Goal: Information Seeking & Learning: Learn about a topic

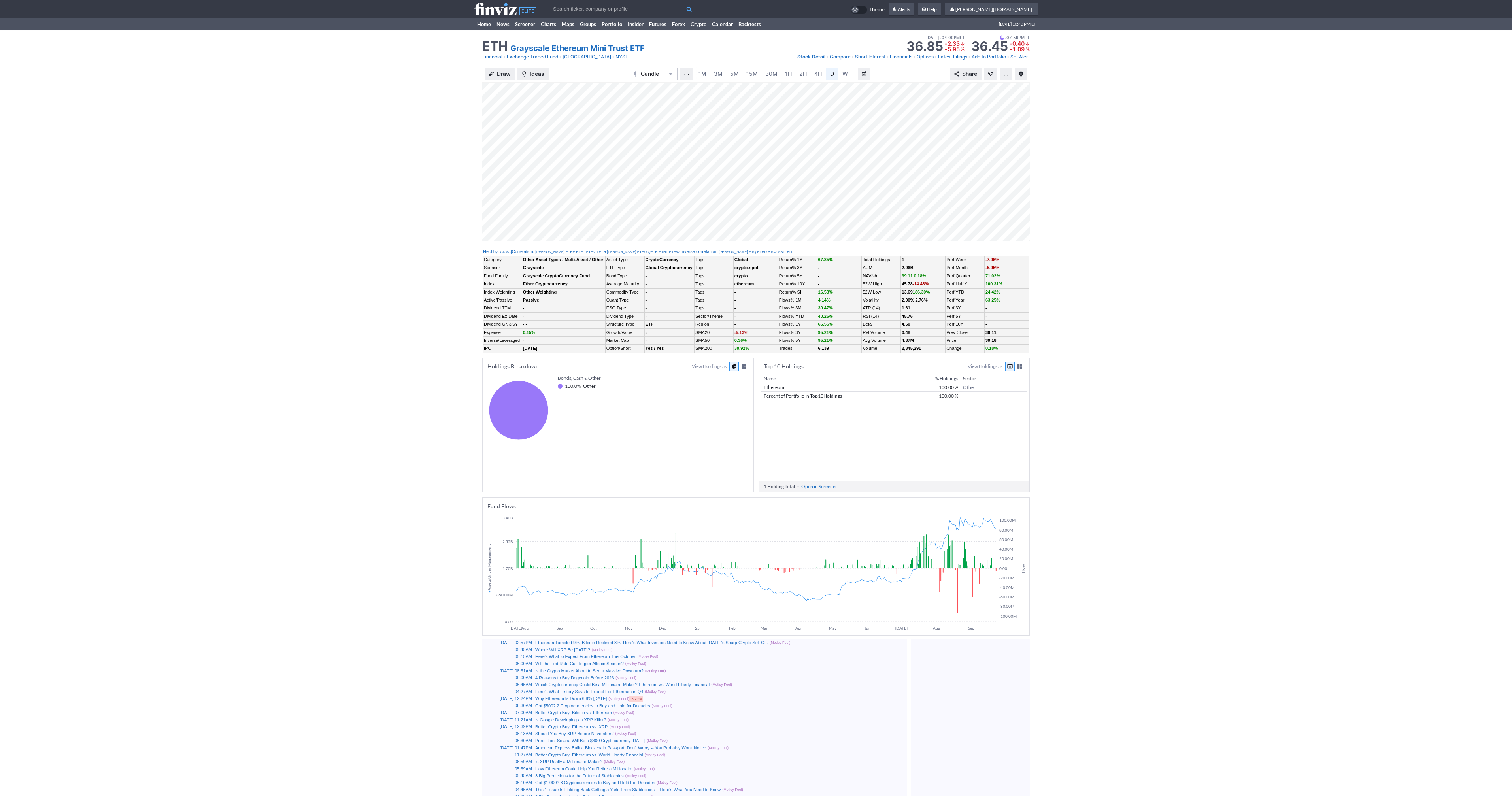
scroll to position [0, 8]
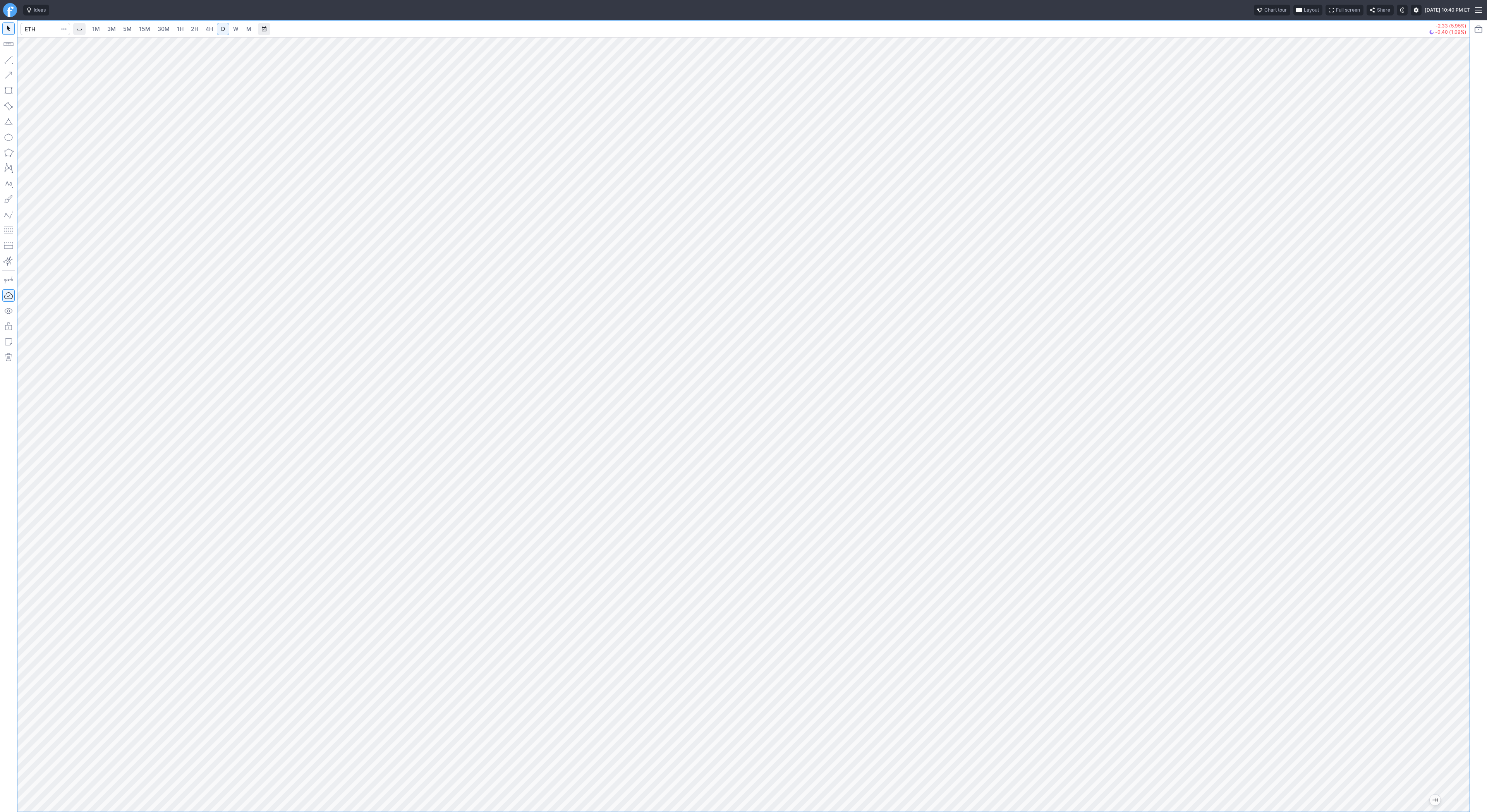
drag, startPoint x: 1462, startPoint y: 253, endPoint x: 1456, endPoint y: 375, distance: 122.1
click at [1457, 376] on div at bounding box center [1461, 422] width 16 height 755
click at [34, 61] on span "Line" at bounding box center [45, 62] width 31 height 8
click at [50, 61] on span "Line" at bounding box center [45, 62] width 31 height 8
click at [26, 59] on span "button" at bounding box center [24, 62] width 5 height 11
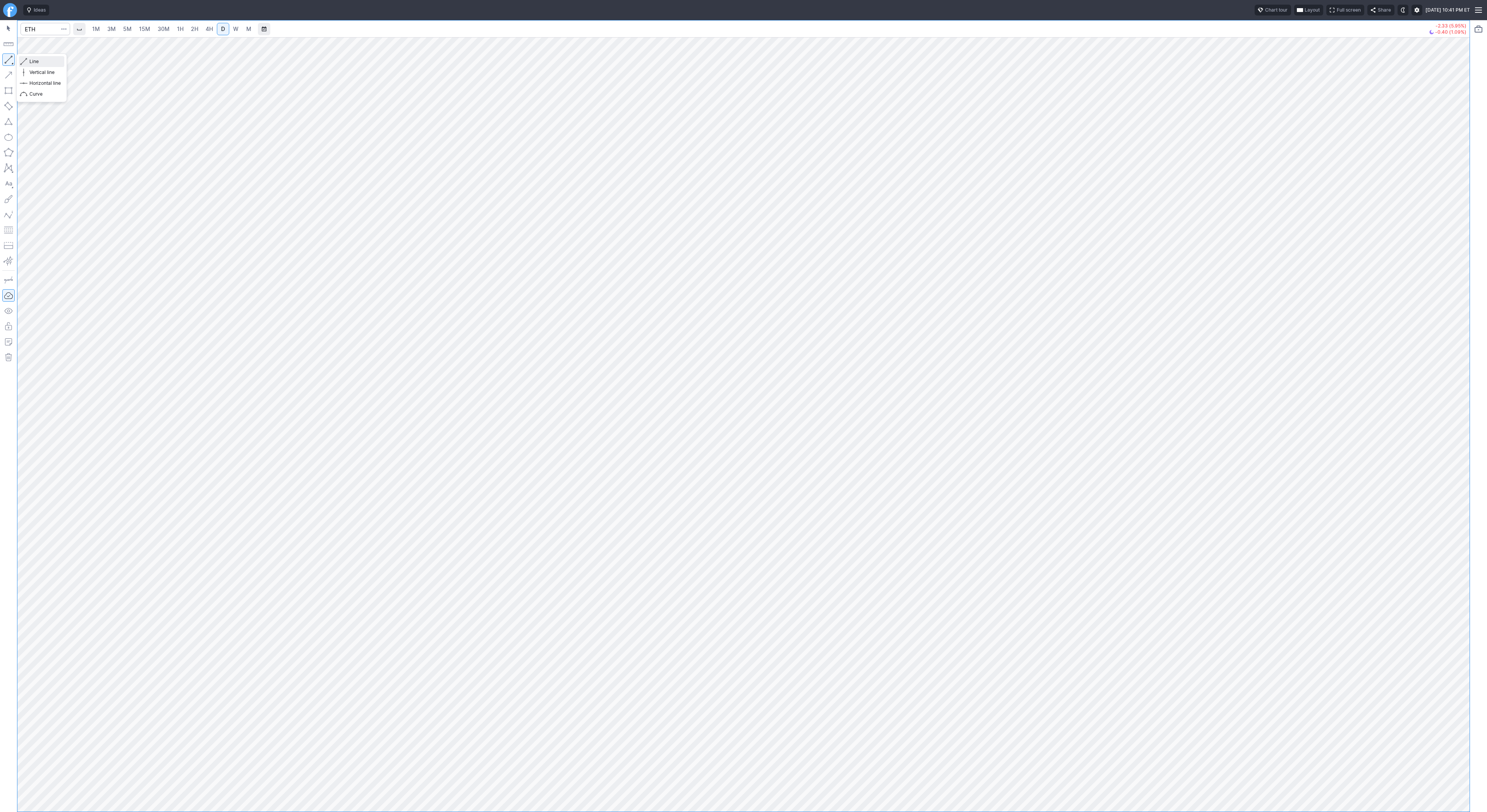
click at [30, 58] on span "Line" at bounding box center [45, 62] width 31 height 8
click at [27, 59] on button "Line" at bounding box center [41, 62] width 45 height 11
click at [8, 59] on button "button" at bounding box center [8, 59] width 12 height 12
drag, startPoint x: 40, startPoint y: 62, endPoint x: 46, endPoint y: 63, distance: 6.1
click at [42, 62] on span "Line" at bounding box center [45, 62] width 31 height 8
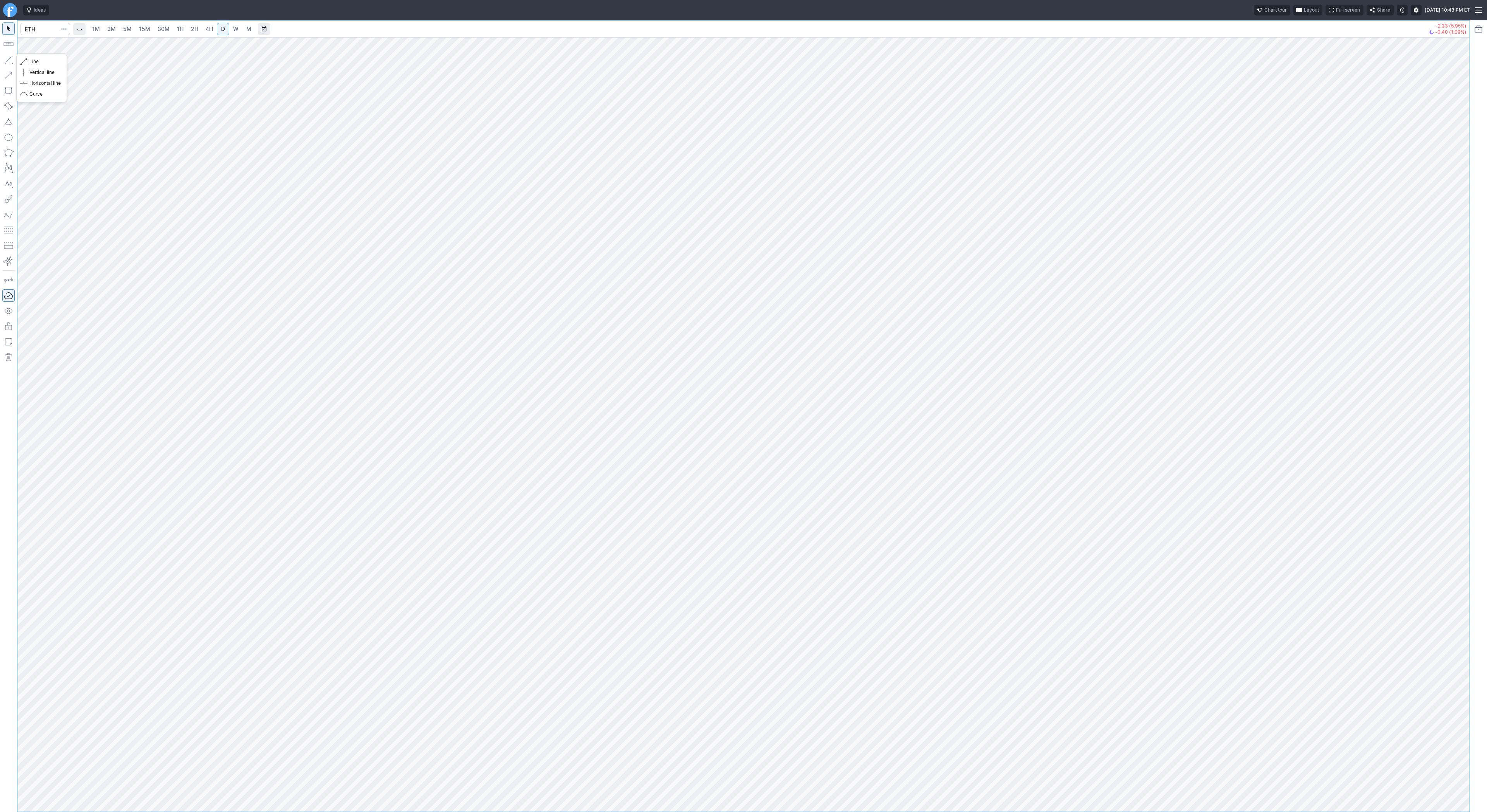
click at [8, 59] on button "button" at bounding box center [8, 59] width 12 height 12
click at [30, 62] on span "Line" at bounding box center [45, 62] width 31 height 8
click at [39, 61] on span "Line" at bounding box center [45, 62] width 31 height 8
click at [53, 60] on span "Line" at bounding box center [45, 62] width 31 height 8
click at [39, 62] on span "Line" at bounding box center [45, 62] width 31 height 8
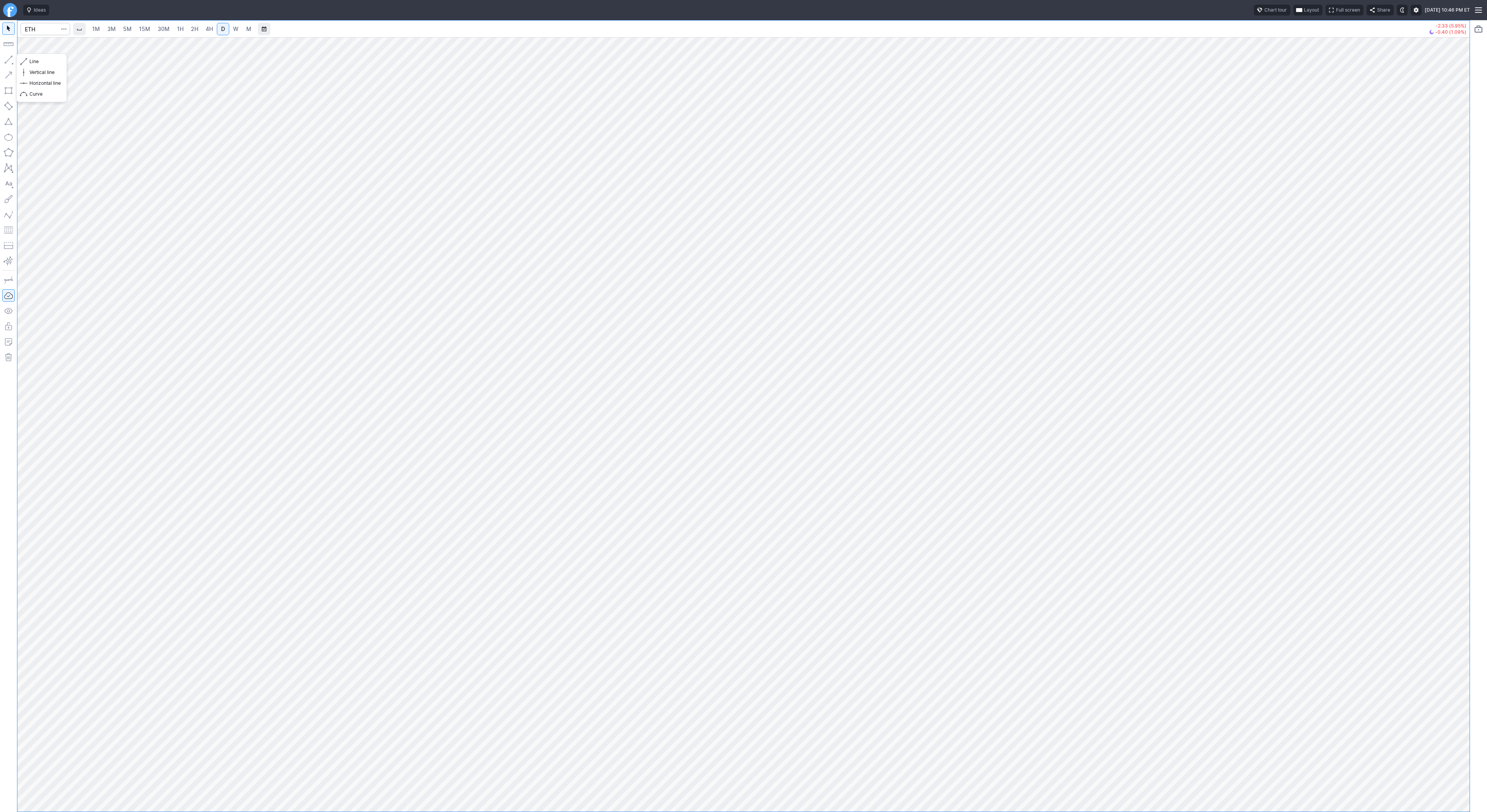
click at [5, 59] on button "button" at bounding box center [8, 59] width 12 height 12
click at [50, 66] on button "Line" at bounding box center [41, 62] width 45 height 11
drag, startPoint x: 6, startPoint y: 56, endPoint x: 43, endPoint y: 91, distance: 50.9
click at [8, 58] on button "button" at bounding box center [8, 59] width 12 height 12
click at [40, 28] on input "Search" at bounding box center [45, 29] width 50 height 12
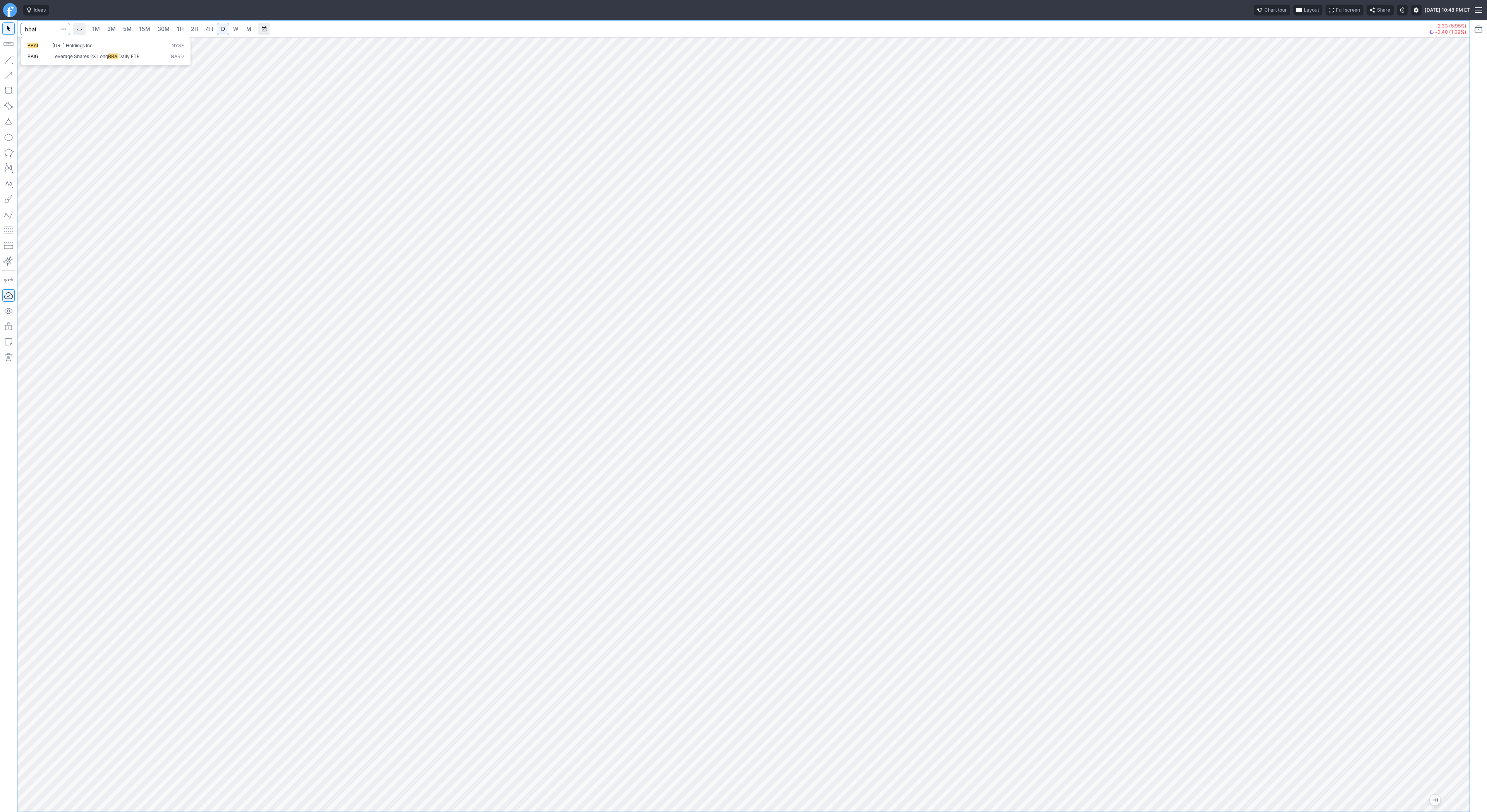
type input "bbai"
click at [46, 63] on span "Line" at bounding box center [45, 62] width 31 height 8
click at [37, 62] on span "Line" at bounding box center [45, 62] width 31 height 8
click at [26, 60] on span "button" at bounding box center [24, 62] width 5 height 11
click at [39, 62] on span "Line" at bounding box center [45, 62] width 31 height 8
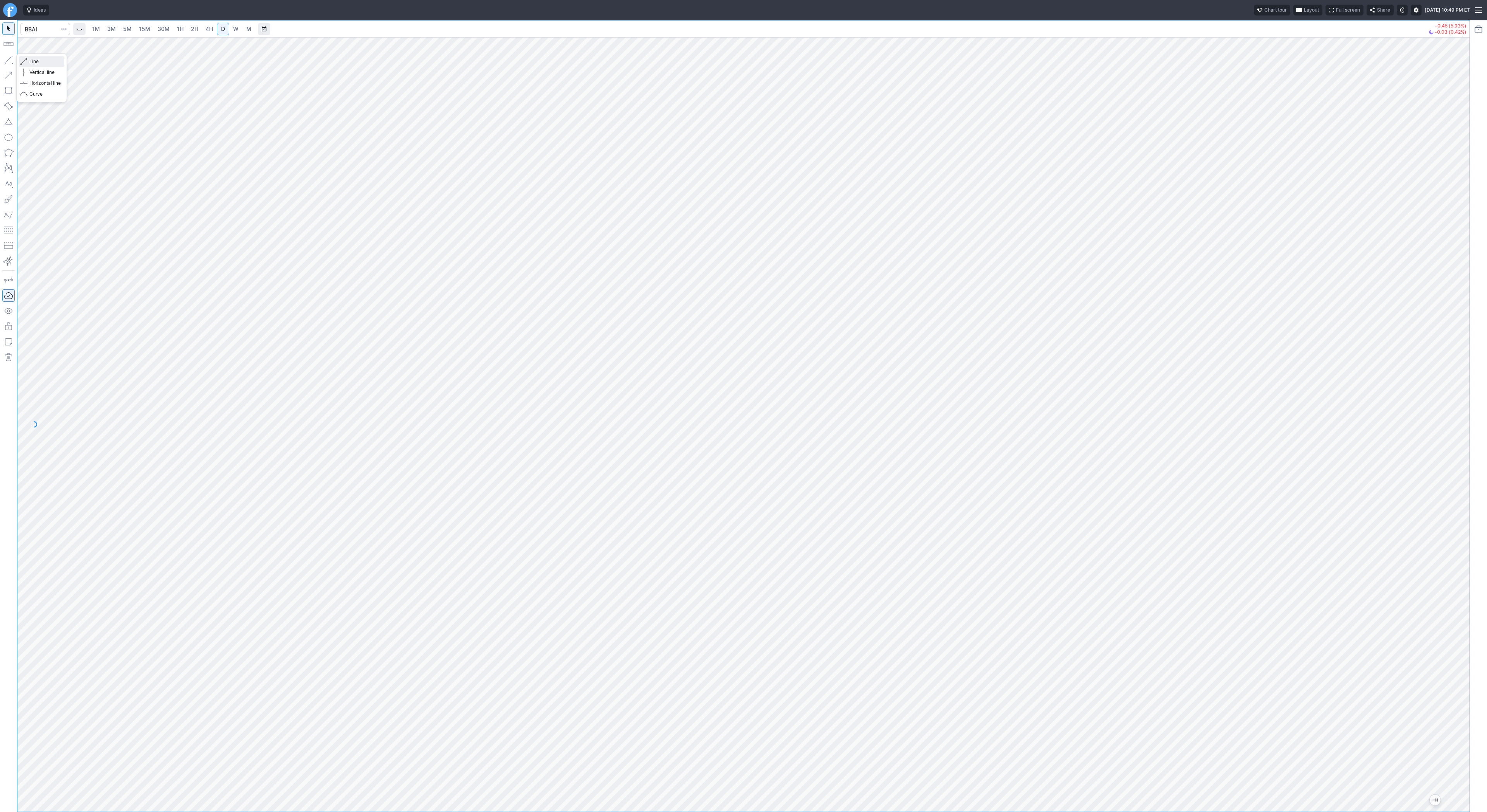
click at [33, 60] on span "Line" at bounding box center [45, 62] width 31 height 8
click at [45, 61] on span "Line" at bounding box center [45, 62] width 31 height 8
click at [43, 62] on span "Line" at bounding box center [45, 62] width 31 height 8
click at [11, 55] on button "button" at bounding box center [8, 59] width 12 height 12
click at [36, 60] on span "Line" at bounding box center [45, 62] width 31 height 8
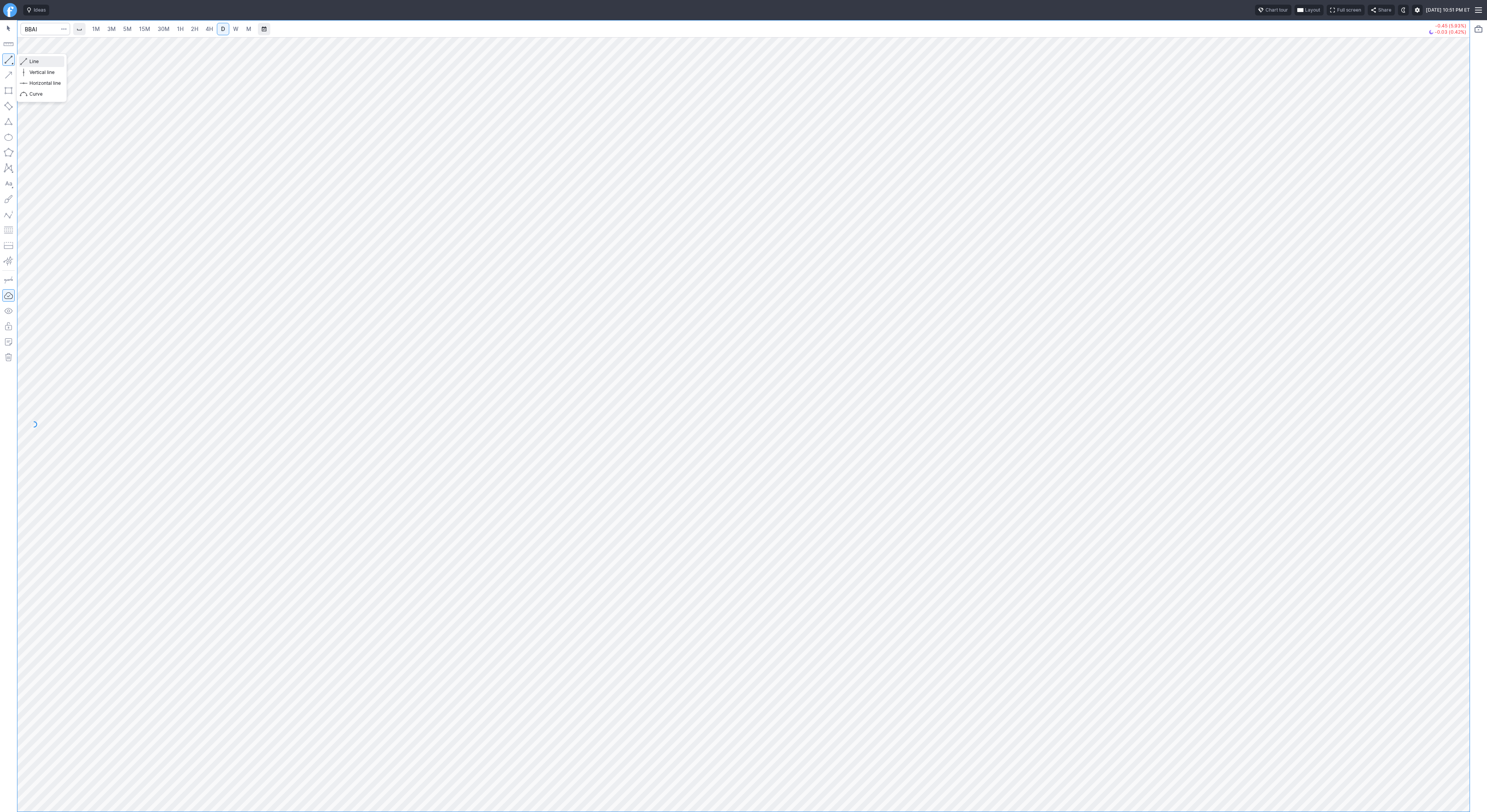
click at [44, 63] on span "Line" at bounding box center [45, 62] width 31 height 8
click at [11, 58] on button "button" at bounding box center [8, 59] width 12 height 12
click at [38, 63] on span "Line" at bounding box center [45, 62] width 31 height 8
click at [34, 59] on span "Line" at bounding box center [45, 62] width 31 height 8
click at [33, 61] on span "Line" at bounding box center [45, 62] width 31 height 8
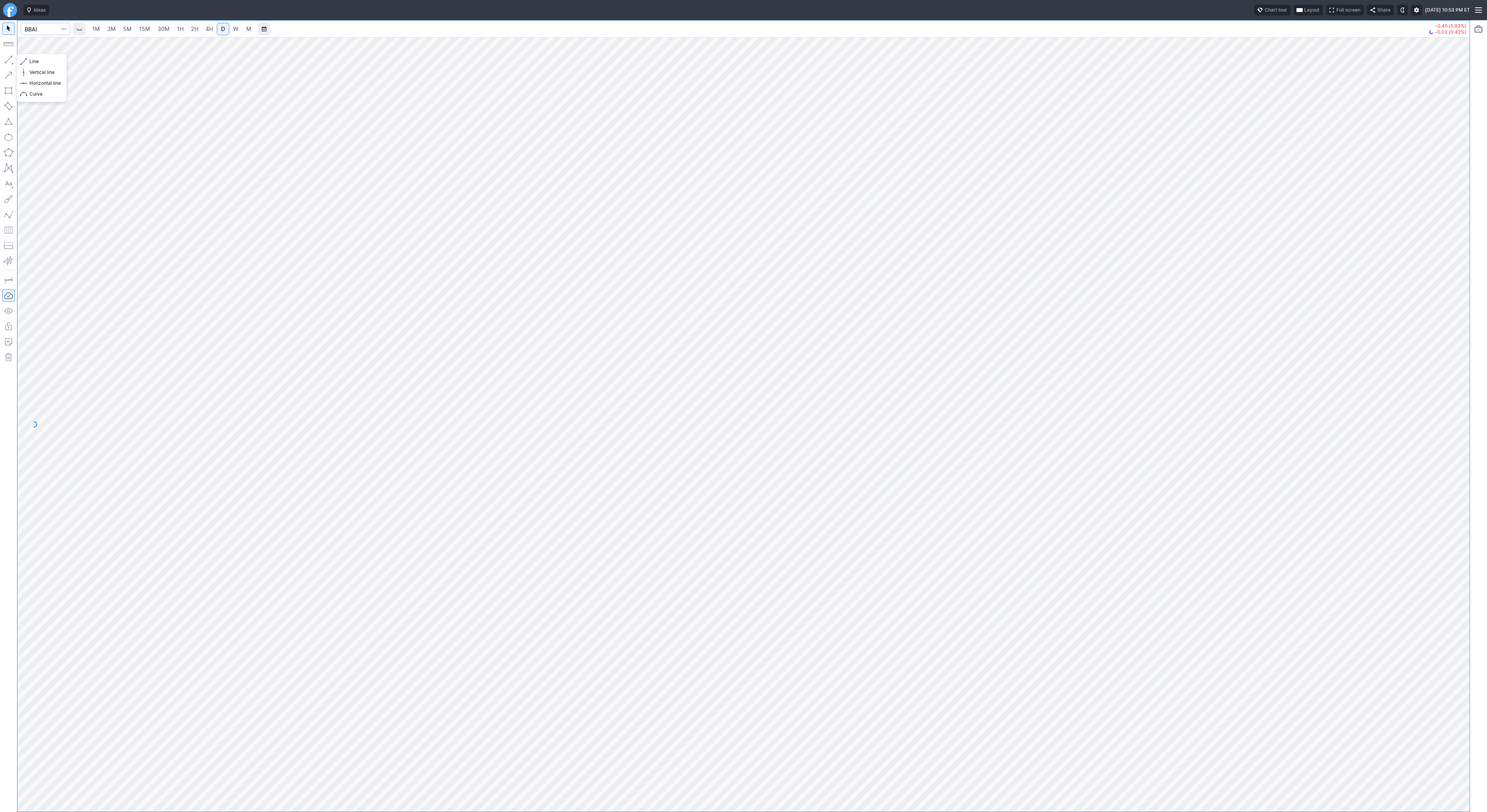
drag, startPoint x: 7, startPoint y: 56, endPoint x: 21, endPoint y: 96, distance: 42.4
click at [7, 58] on button "button" at bounding box center [8, 59] width 12 height 12
click at [43, 60] on span "Line" at bounding box center [45, 62] width 31 height 8
click at [6, 58] on button "button" at bounding box center [8, 59] width 12 height 12
click at [24, 60] on span "button" at bounding box center [24, 62] width 5 height 11
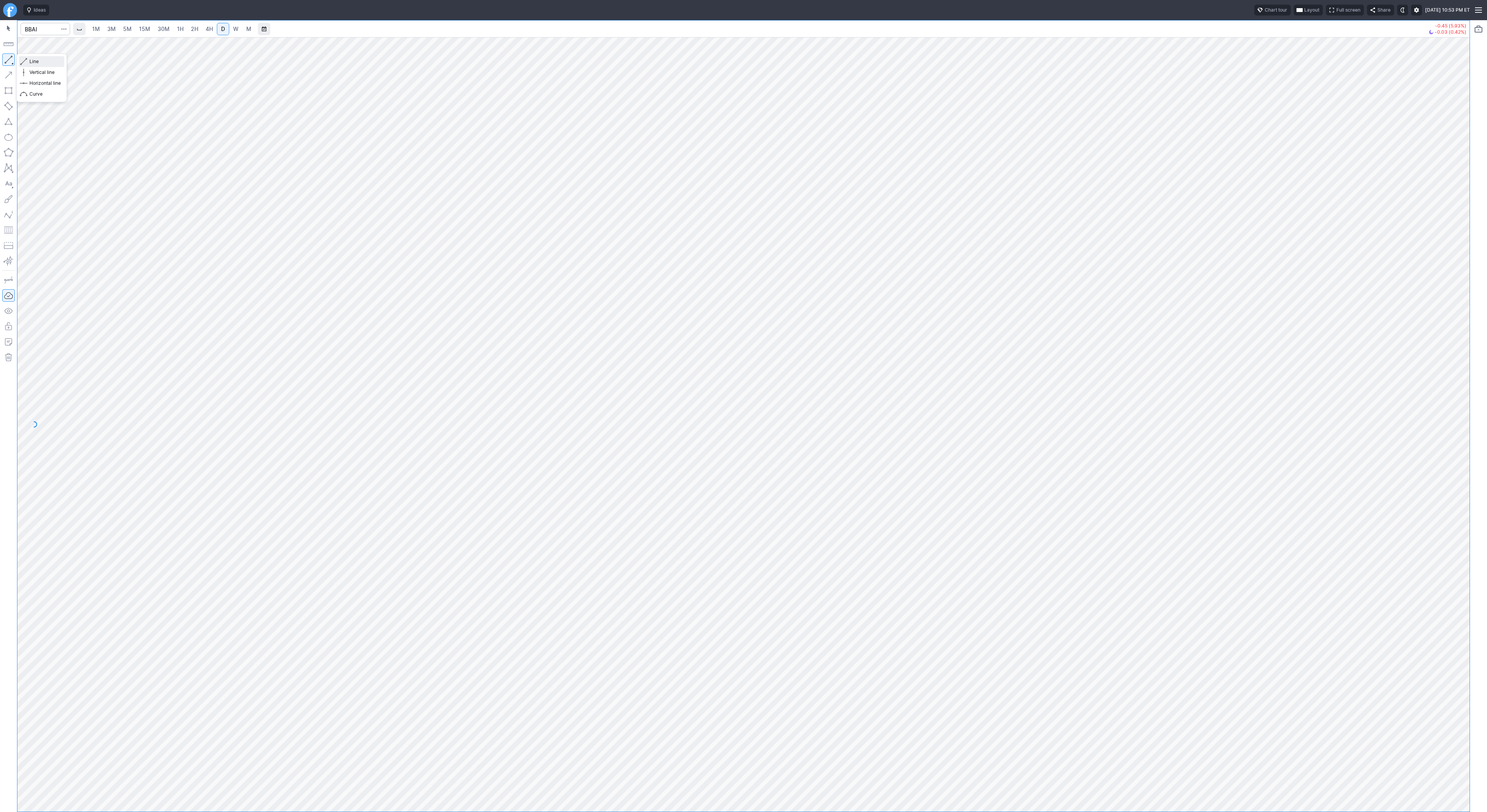
click at [40, 63] on span "Line" at bounding box center [45, 62] width 31 height 8
click at [37, 64] on span "Line" at bounding box center [45, 62] width 31 height 8
click at [27, 60] on span "button" at bounding box center [24, 62] width 5 height 11
click at [30, 60] on span "Line" at bounding box center [45, 62] width 31 height 8
click at [27, 59] on button "Line" at bounding box center [41, 62] width 45 height 11
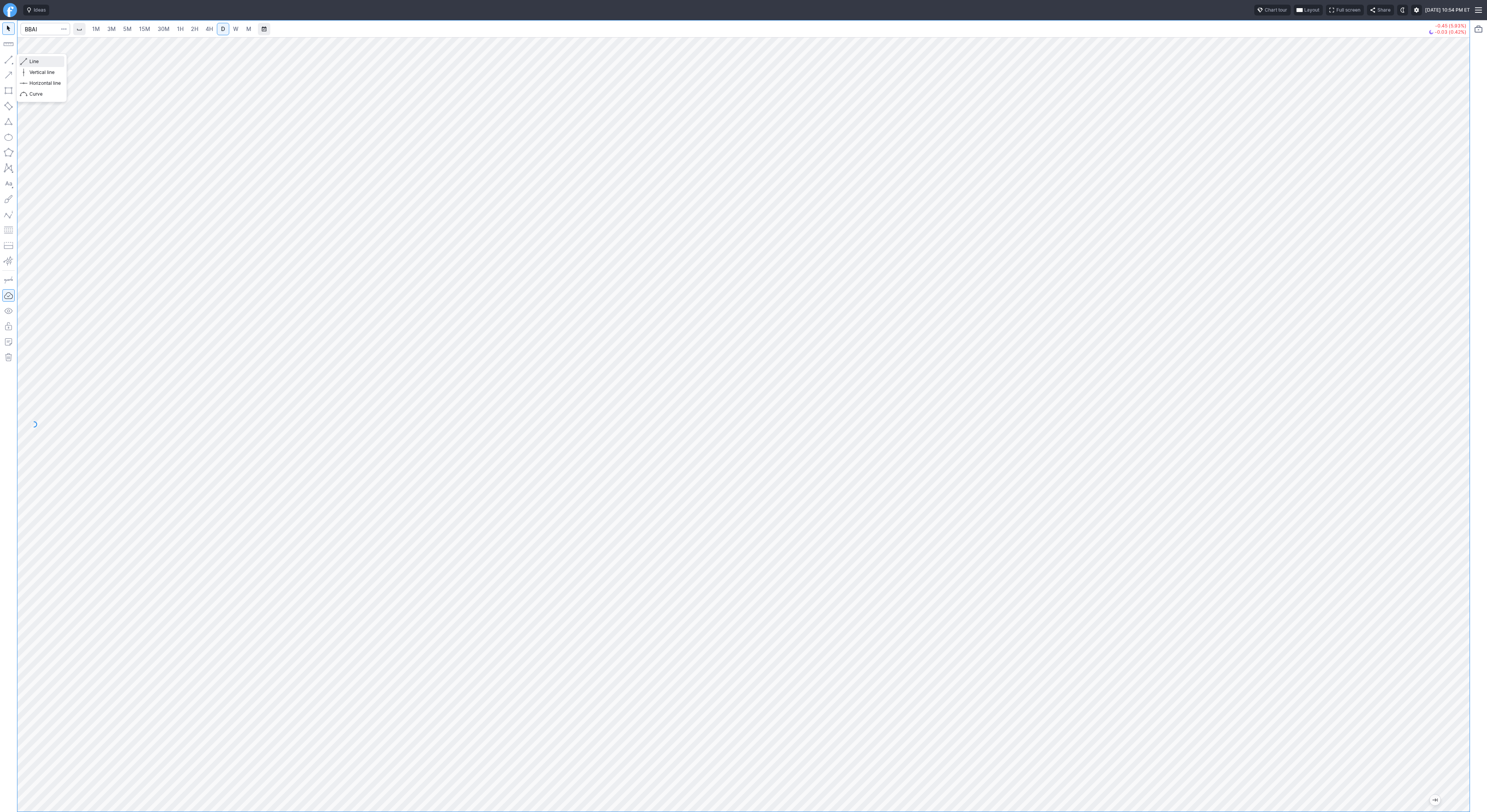
click at [44, 61] on span "Line" at bounding box center [45, 62] width 31 height 8
click at [43, 64] on span "Line" at bounding box center [45, 62] width 31 height 8
click at [51, 61] on span "Line" at bounding box center [45, 62] width 31 height 8
click at [34, 61] on span "Line" at bounding box center [45, 62] width 31 height 8
click at [14, 58] on button "button" at bounding box center [8, 59] width 12 height 12
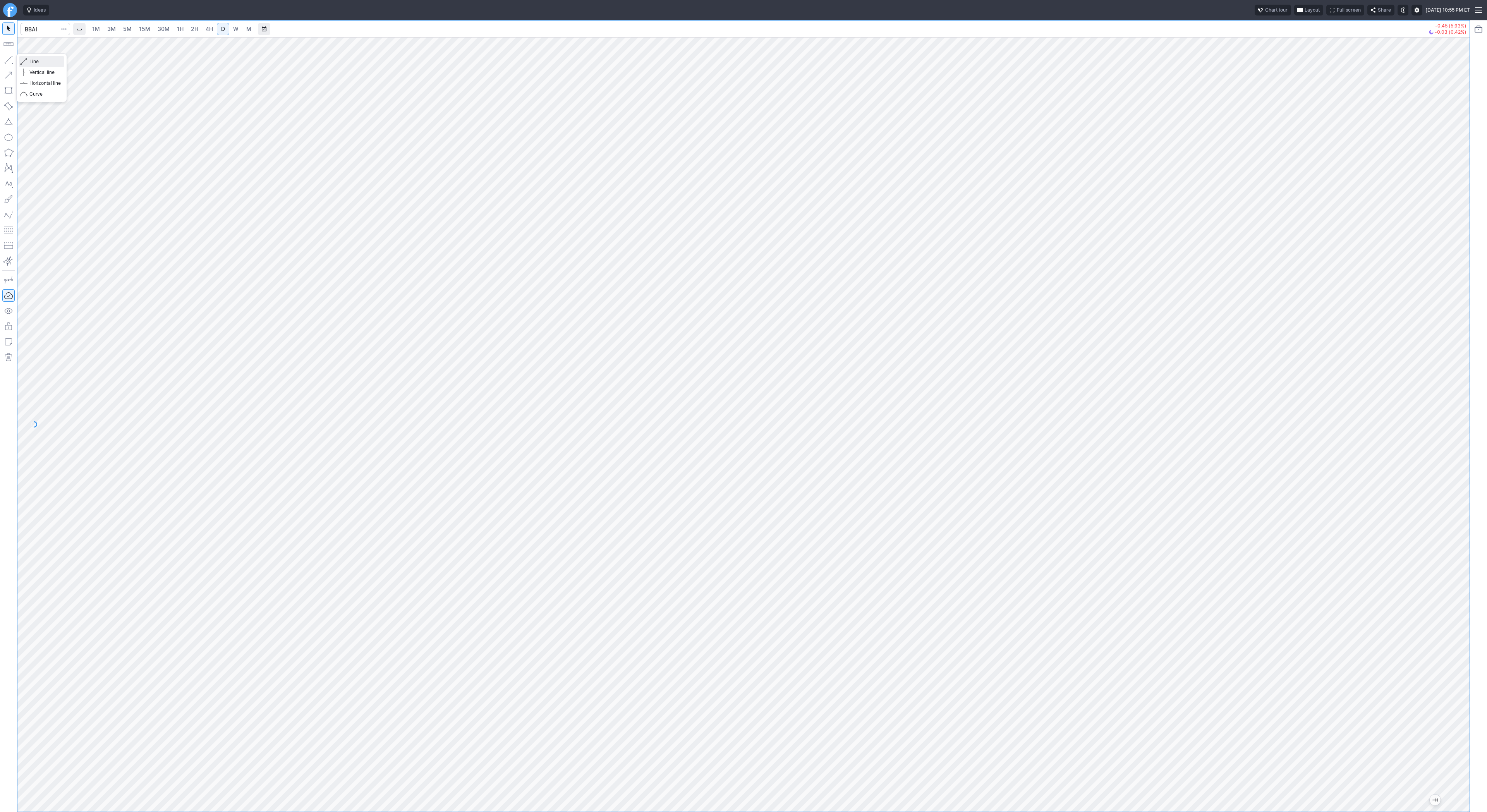
click at [27, 61] on span "button" at bounding box center [24, 62] width 5 height 11
click at [35, 62] on span "Line" at bounding box center [45, 62] width 31 height 8
click at [203, 27] on link "4H" at bounding box center [209, 29] width 14 height 12
click at [47, 64] on span "Line" at bounding box center [45, 62] width 31 height 8
click at [38, 61] on span "Line" at bounding box center [45, 62] width 31 height 8
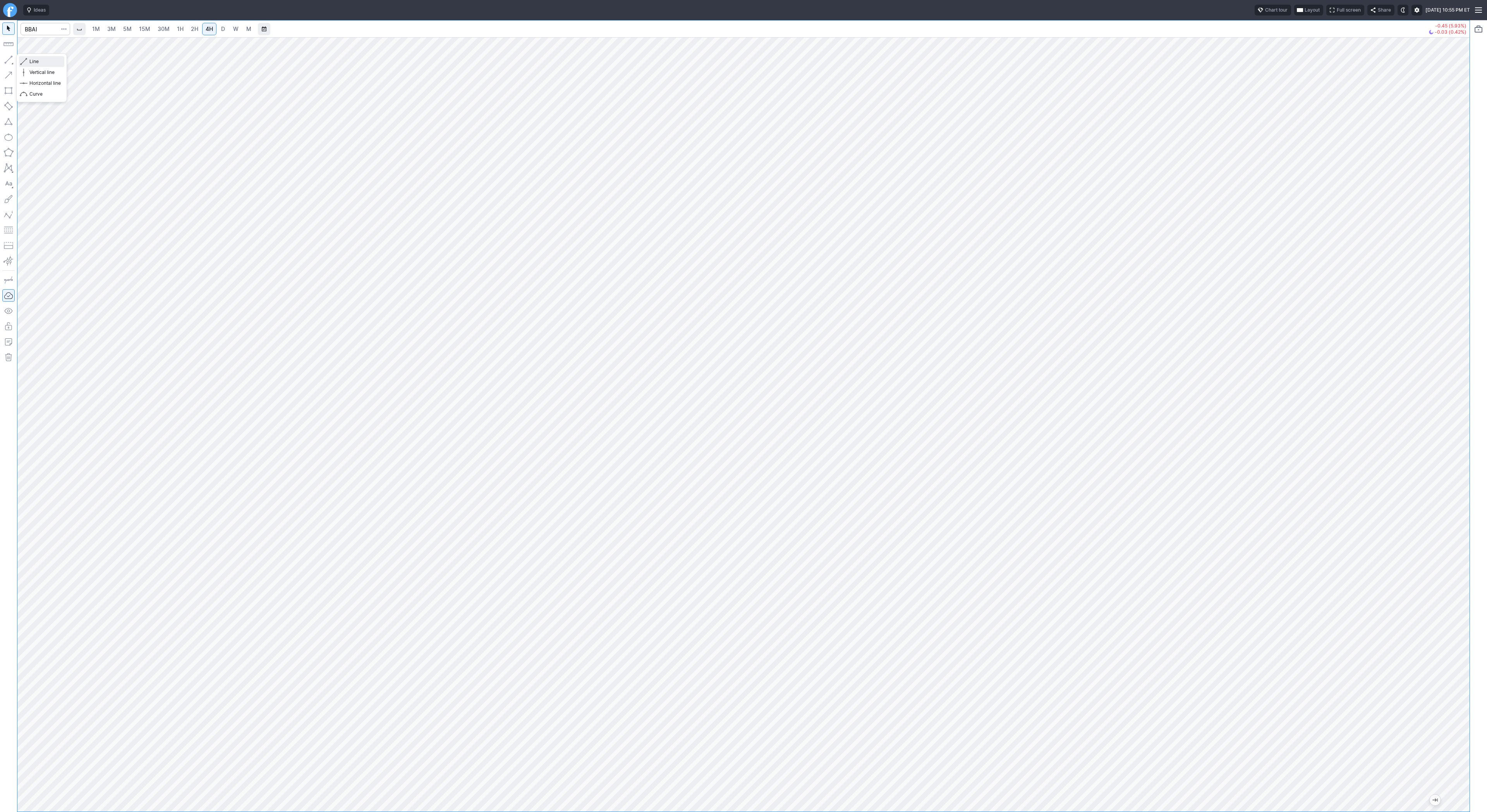
click at [51, 62] on span "Line" at bounding box center [45, 62] width 31 height 8
click at [31, 59] on span "Line" at bounding box center [45, 62] width 31 height 8
drag, startPoint x: 10, startPoint y: 62, endPoint x: 14, endPoint y: 69, distance: 8.1
click at [11, 62] on button "button" at bounding box center [8, 59] width 12 height 12
click at [31, 60] on span "Line" at bounding box center [45, 62] width 31 height 8
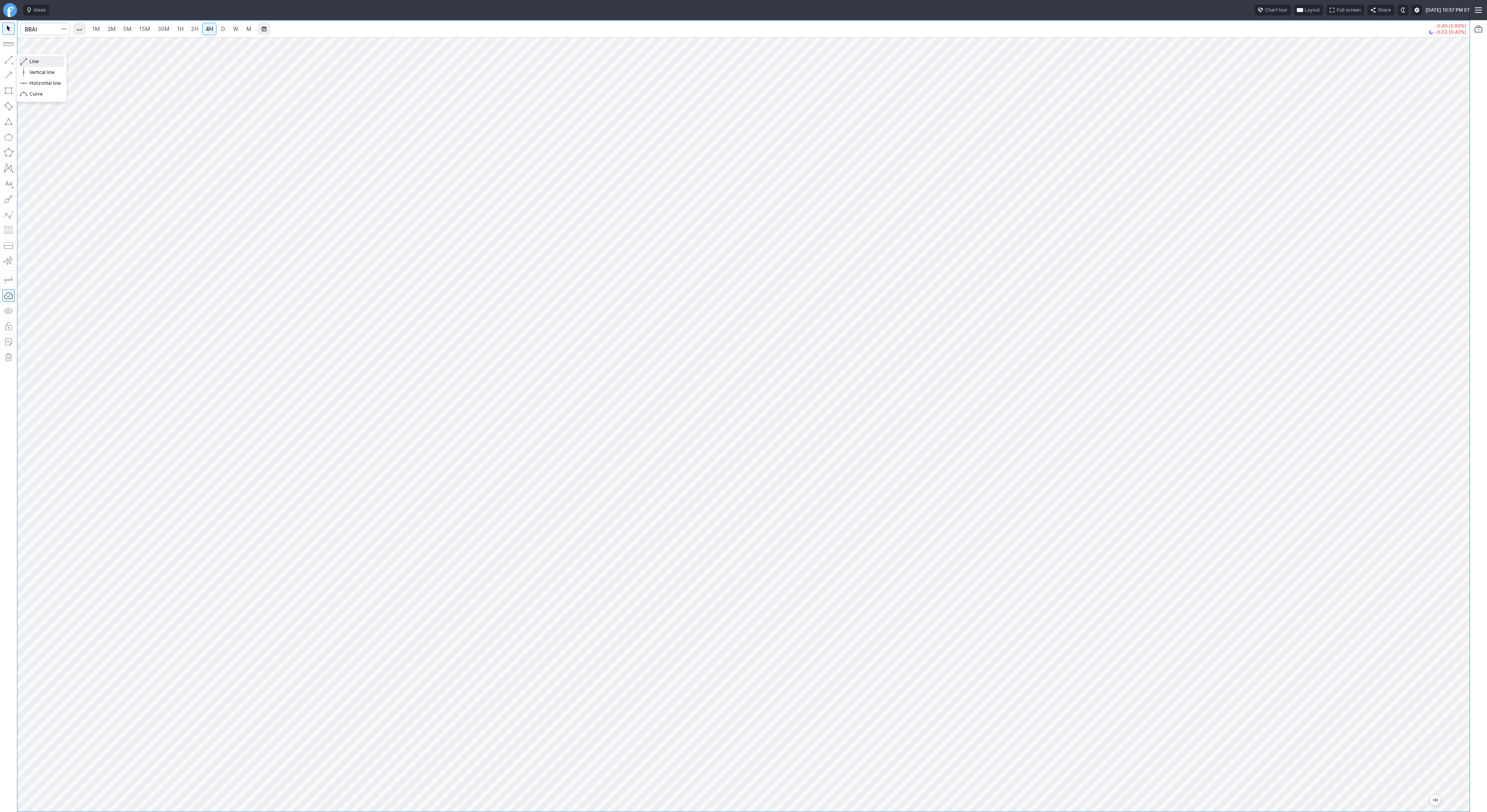
click at [39, 62] on span "Line" at bounding box center [45, 62] width 31 height 8
click at [50, 61] on span "Line" at bounding box center [45, 62] width 31 height 8
click at [34, 60] on span "Line" at bounding box center [45, 62] width 31 height 8
click at [37, 62] on span "Line" at bounding box center [45, 62] width 31 height 8
click at [32, 59] on span "Line" at bounding box center [45, 62] width 31 height 8
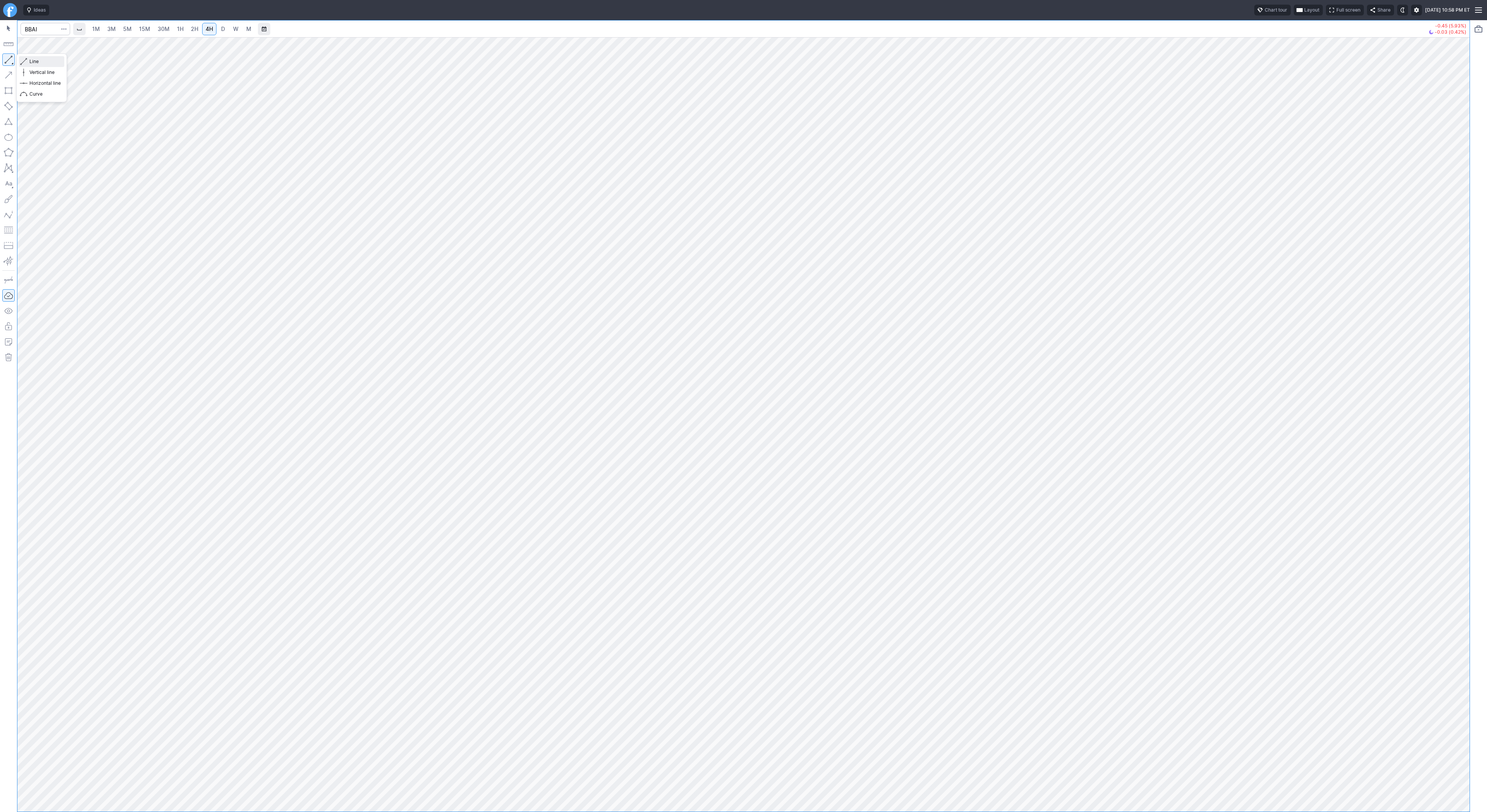
click at [39, 63] on span "Line" at bounding box center [45, 62] width 31 height 8
click at [46, 62] on span "Line" at bounding box center [45, 62] width 31 height 8
click at [34, 64] on span "Line" at bounding box center [45, 62] width 31 height 8
click at [42, 36] on div at bounding box center [45, 29] width 50 height 17
click at [42, 31] on input "Search" at bounding box center [45, 29] width 50 height 12
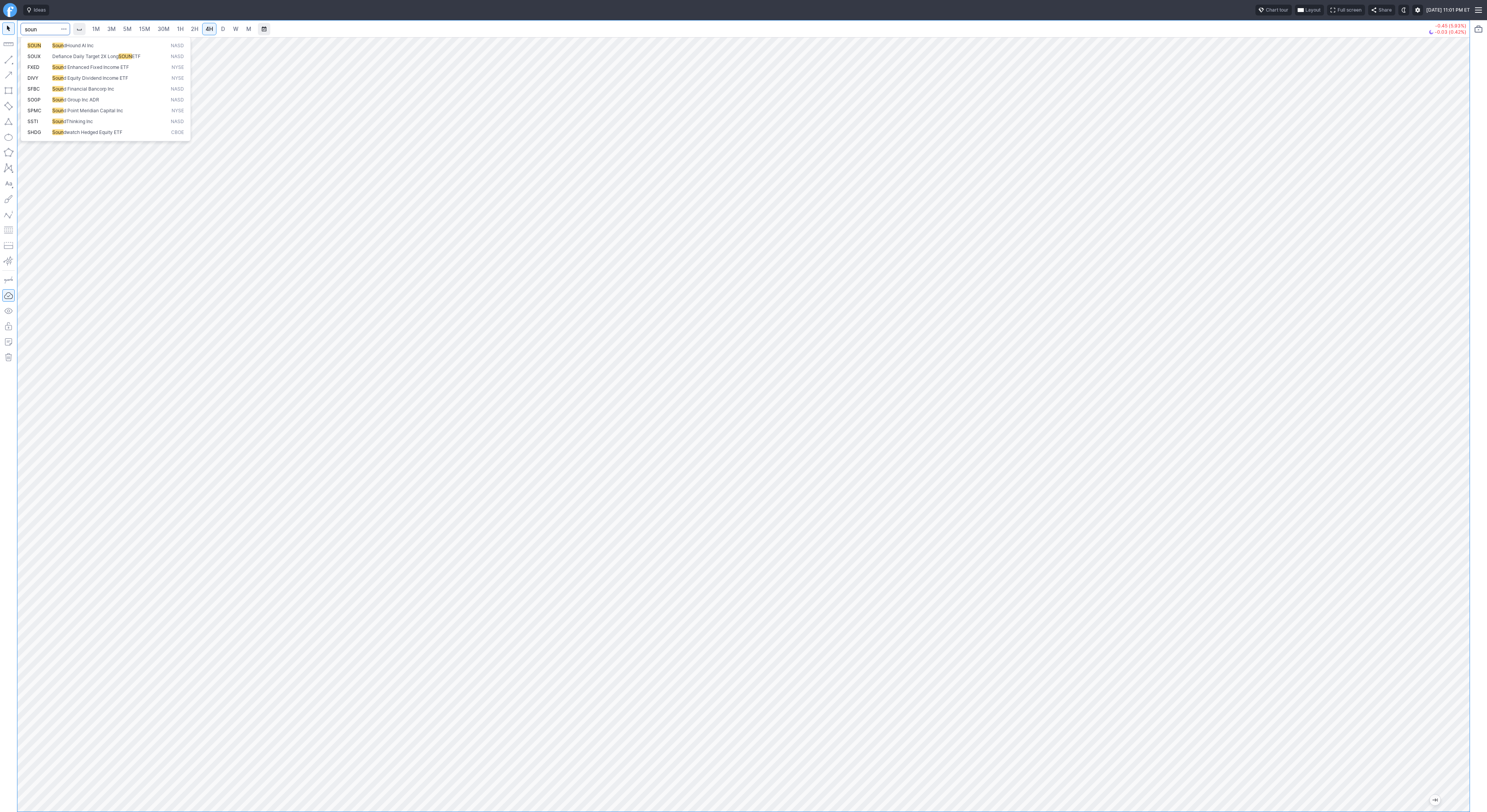
type input "soun"
click at [222, 28] on span "D" at bounding box center [222, 29] width 4 height 7
click at [203, 28] on link "4H" at bounding box center [209, 29] width 14 height 12
click at [221, 29] on span "D" at bounding box center [222, 29] width 4 height 7
click at [32, 61] on span "Line" at bounding box center [45, 62] width 31 height 8
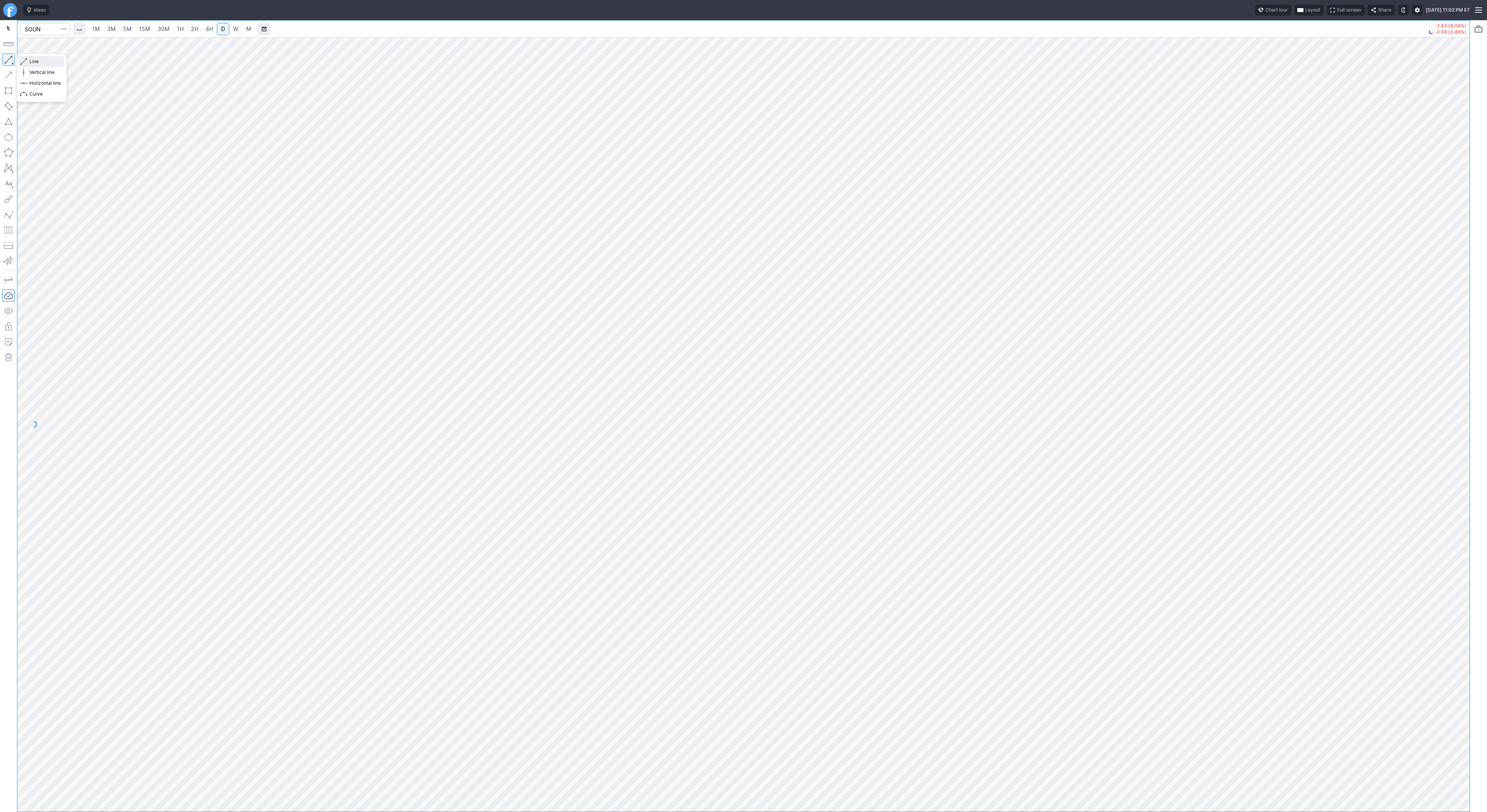
click at [34, 61] on span "Line" at bounding box center [45, 62] width 31 height 8
click at [37, 63] on span "Line" at bounding box center [45, 62] width 31 height 8
click at [28, 62] on button "Line" at bounding box center [41, 62] width 45 height 11
click at [31, 60] on span "Line" at bounding box center [45, 62] width 31 height 8
click at [41, 62] on span "Line" at bounding box center [45, 62] width 31 height 8
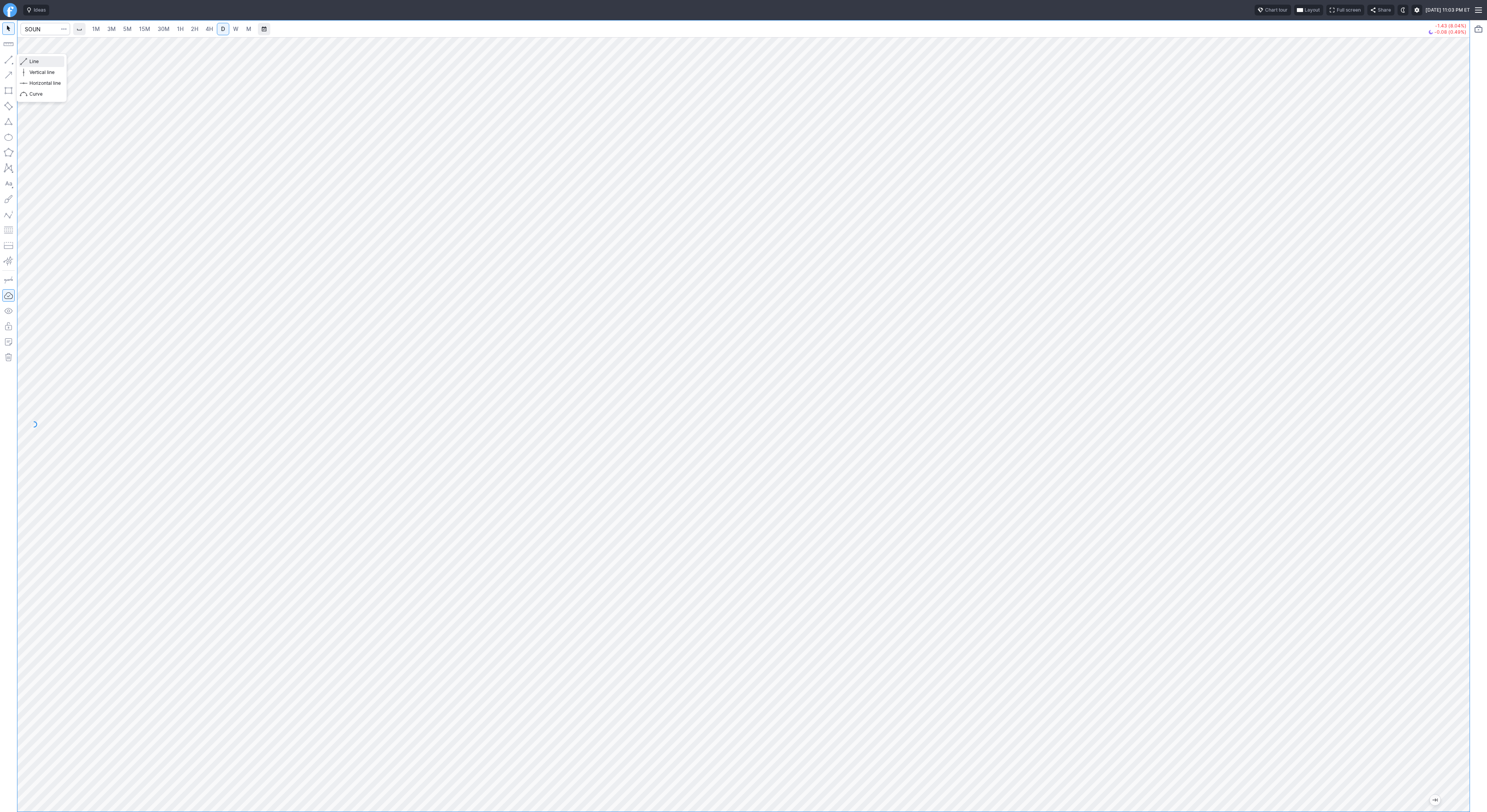
click at [42, 62] on span "Line" at bounding box center [45, 62] width 31 height 8
click at [30, 60] on span "Line" at bounding box center [45, 62] width 31 height 8
click at [52, 62] on span "Line" at bounding box center [45, 62] width 31 height 8
click at [34, 61] on span "Line" at bounding box center [45, 62] width 31 height 8
click at [36, 61] on span "Line" at bounding box center [45, 62] width 31 height 8
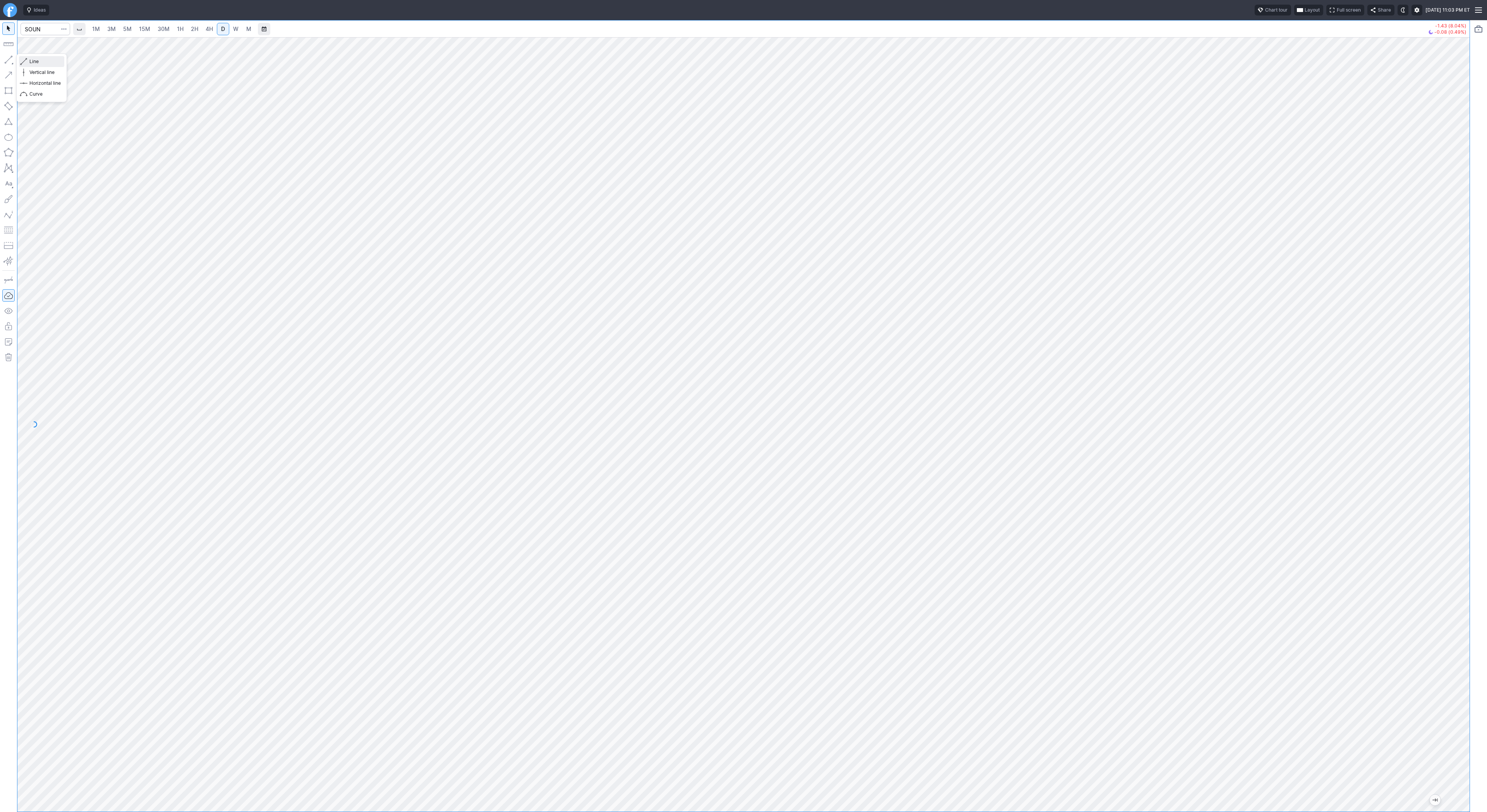
click at [38, 62] on span "Line" at bounding box center [45, 62] width 31 height 8
click at [46, 31] on input "Search" at bounding box center [45, 29] width 50 height 12
type input "bmnr"
click at [202, 30] on link "4H" at bounding box center [209, 29] width 14 height 12
click at [187, 26] on link "2H" at bounding box center [194, 29] width 14 height 12
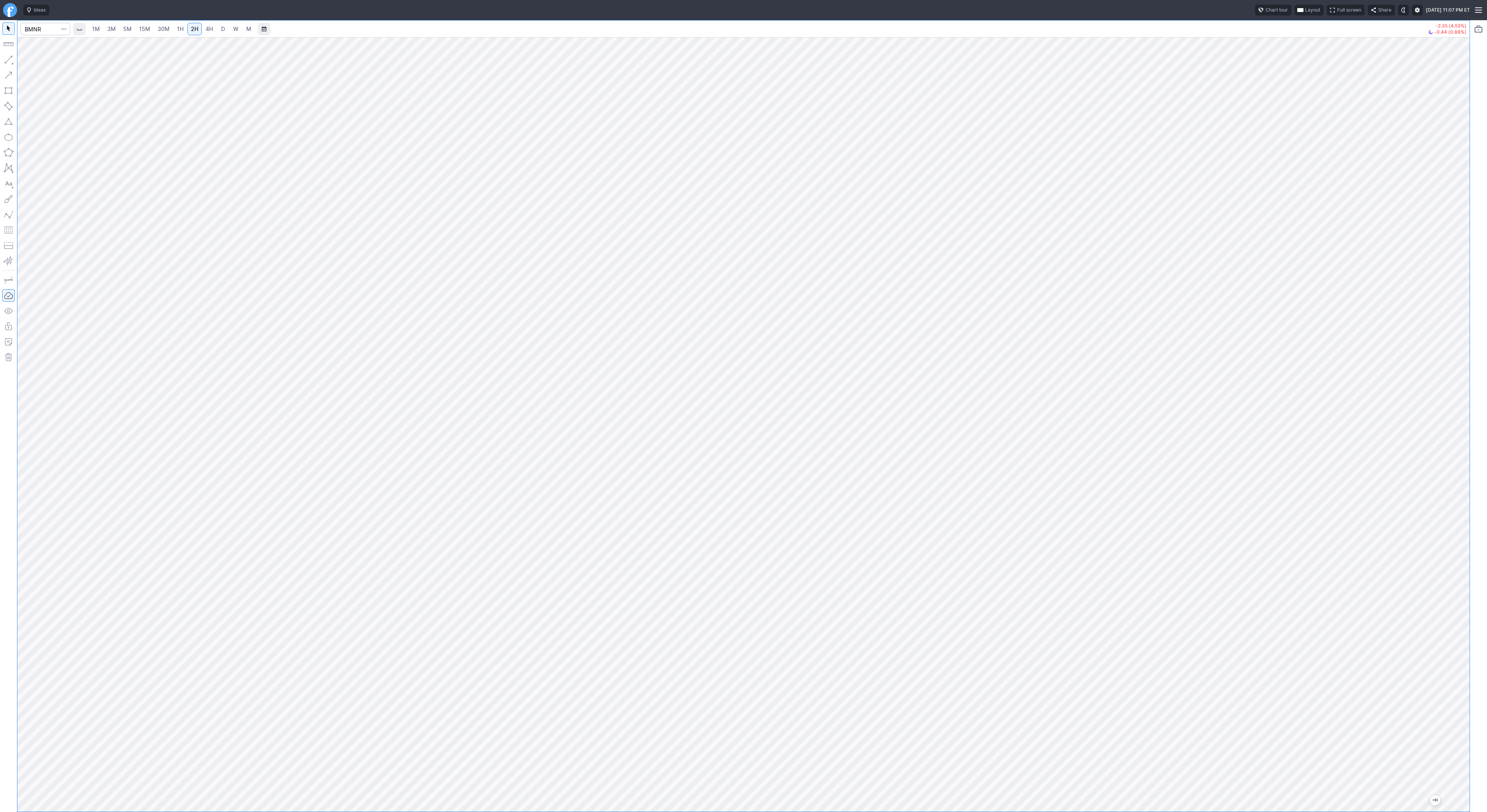
click at [178, 29] on span "1H" at bounding box center [180, 29] width 7 height 7
click at [24, 61] on span "button" at bounding box center [24, 62] width 5 height 11
click at [27, 62] on span "button" at bounding box center [24, 62] width 5 height 11
click at [33, 61] on span "Line" at bounding box center [45, 62] width 31 height 8
click at [30, 62] on span "Line" at bounding box center [45, 62] width 31 height 8
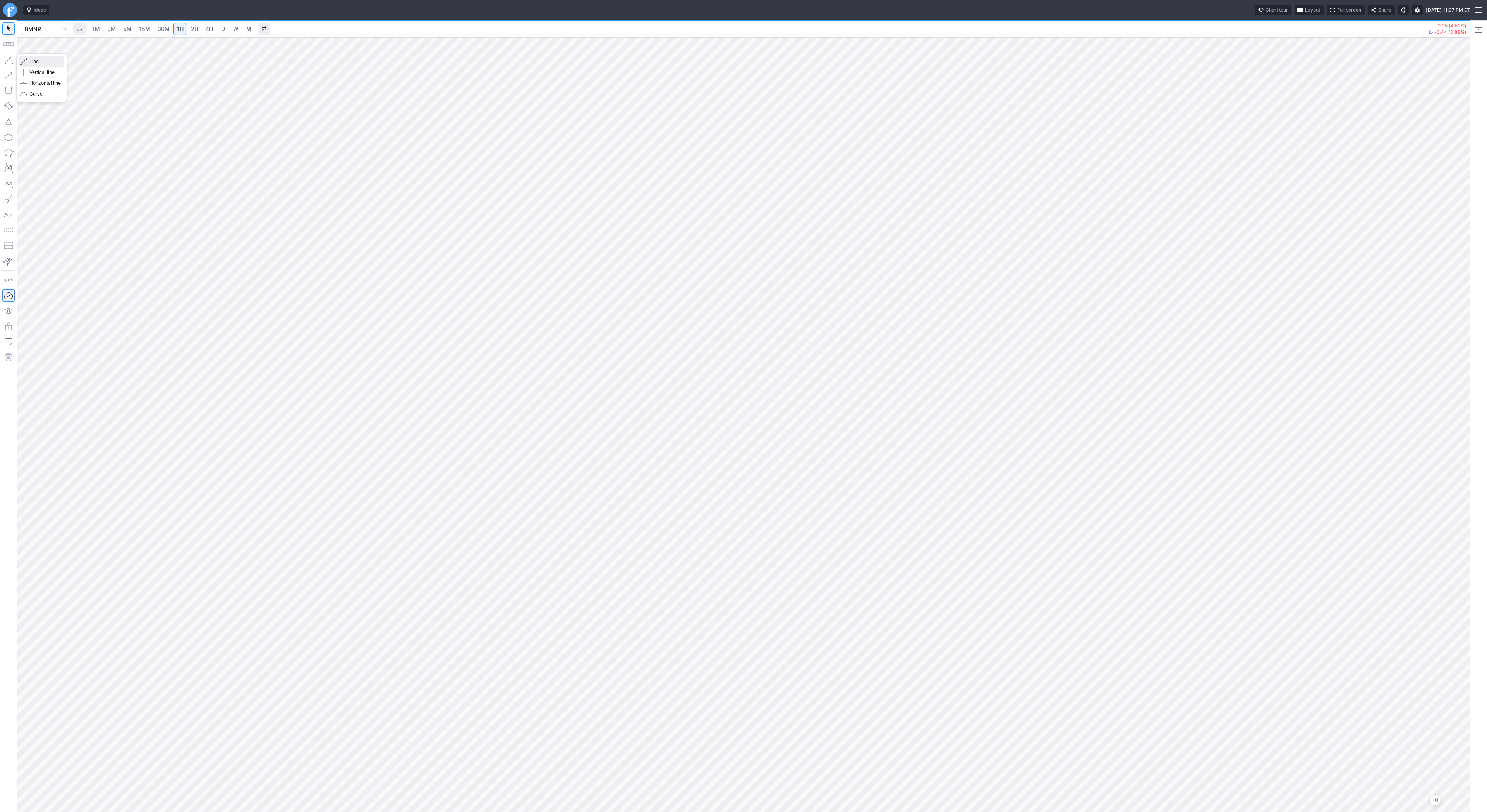
click at [40, 63] on span "Line" at bounding box center [45, 62] width 31 height 8
click at [38, 62] on span "Line" at bounding box center [45, 62] width 31 height 8
click at [32, 60] on span "Line" at bounding box center [45, 62] width 31 height 8
click at [28, 61] on button "Line" at bounding box center [41, 62] width 45 height 11
click at [34, 61] on span "Line" at bounding box center [45, 62] width 31 height 8
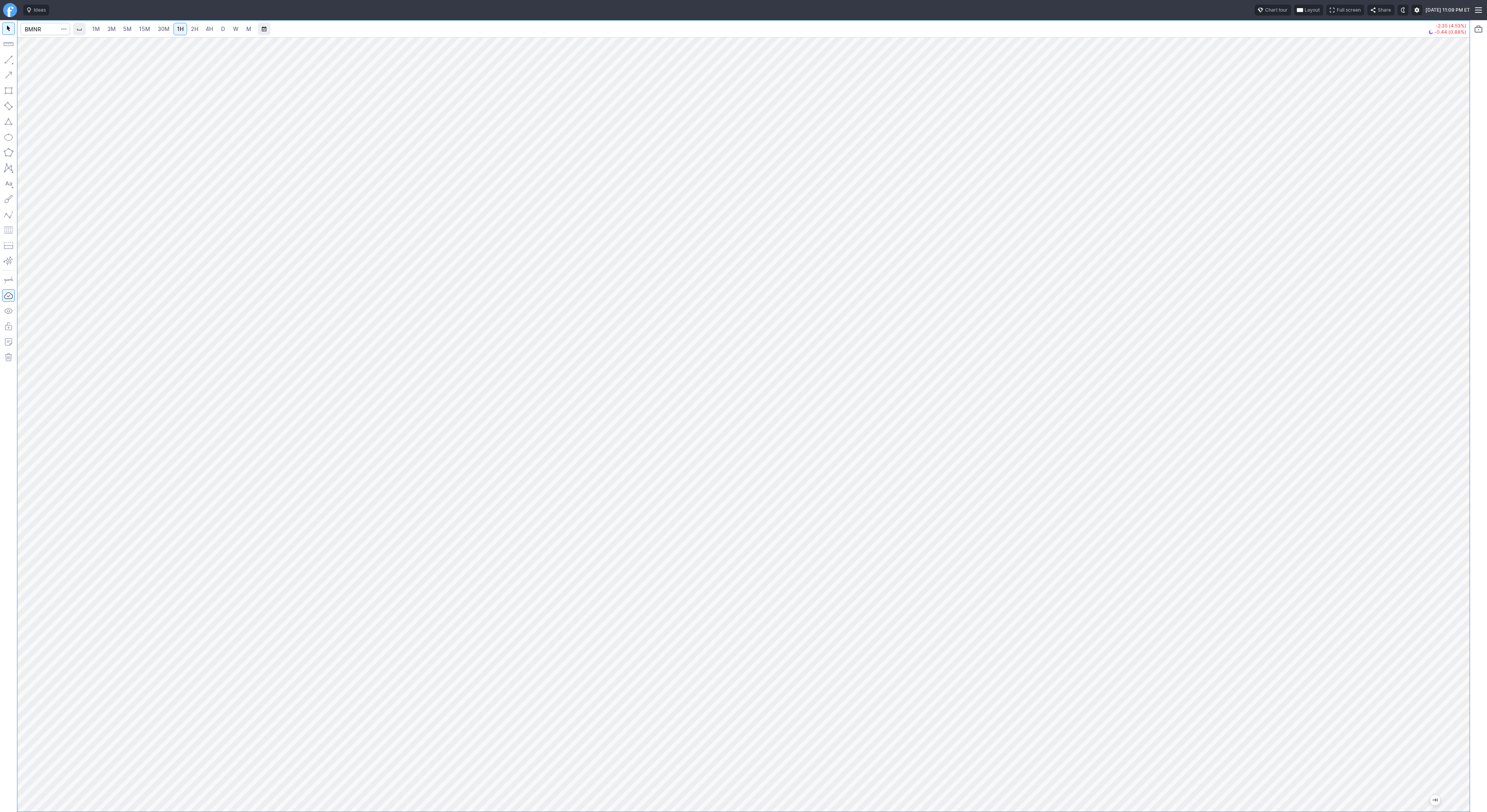
drag, startPoint x: 1462, startPoint y: 464, endPoint x: 1466, endPoint y: 528, distance: 64.1
click at [1469, 534] on div at bounding box center [1461, 422] width 16 height 755
click at [31, 60] on span "Line" at bounding box center [45, 62] width 31 height 8
click at [40, 60] on span "Line" at bounding box center [45, 62] width 31 height 8
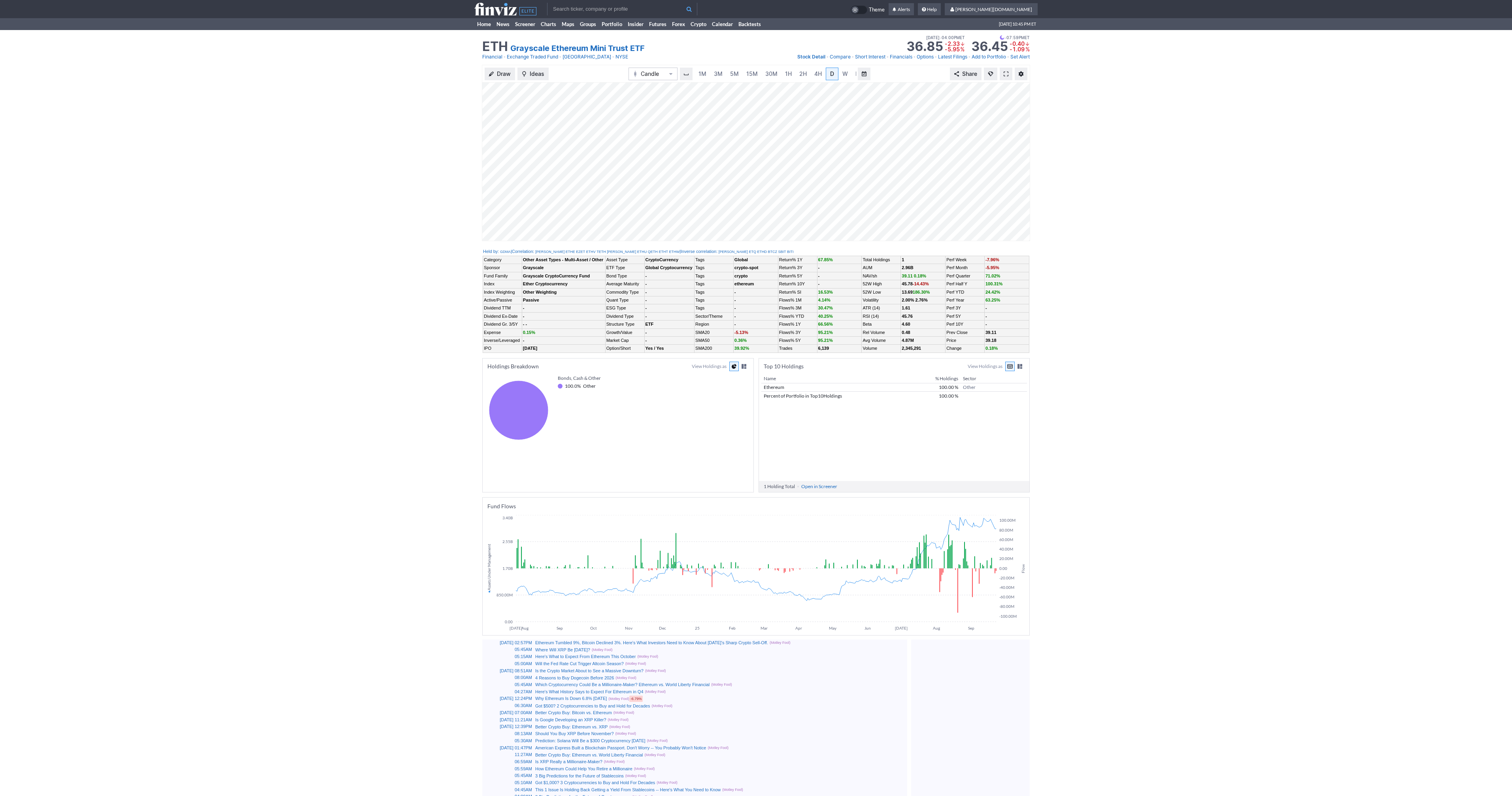
scroll to position [0, 8]
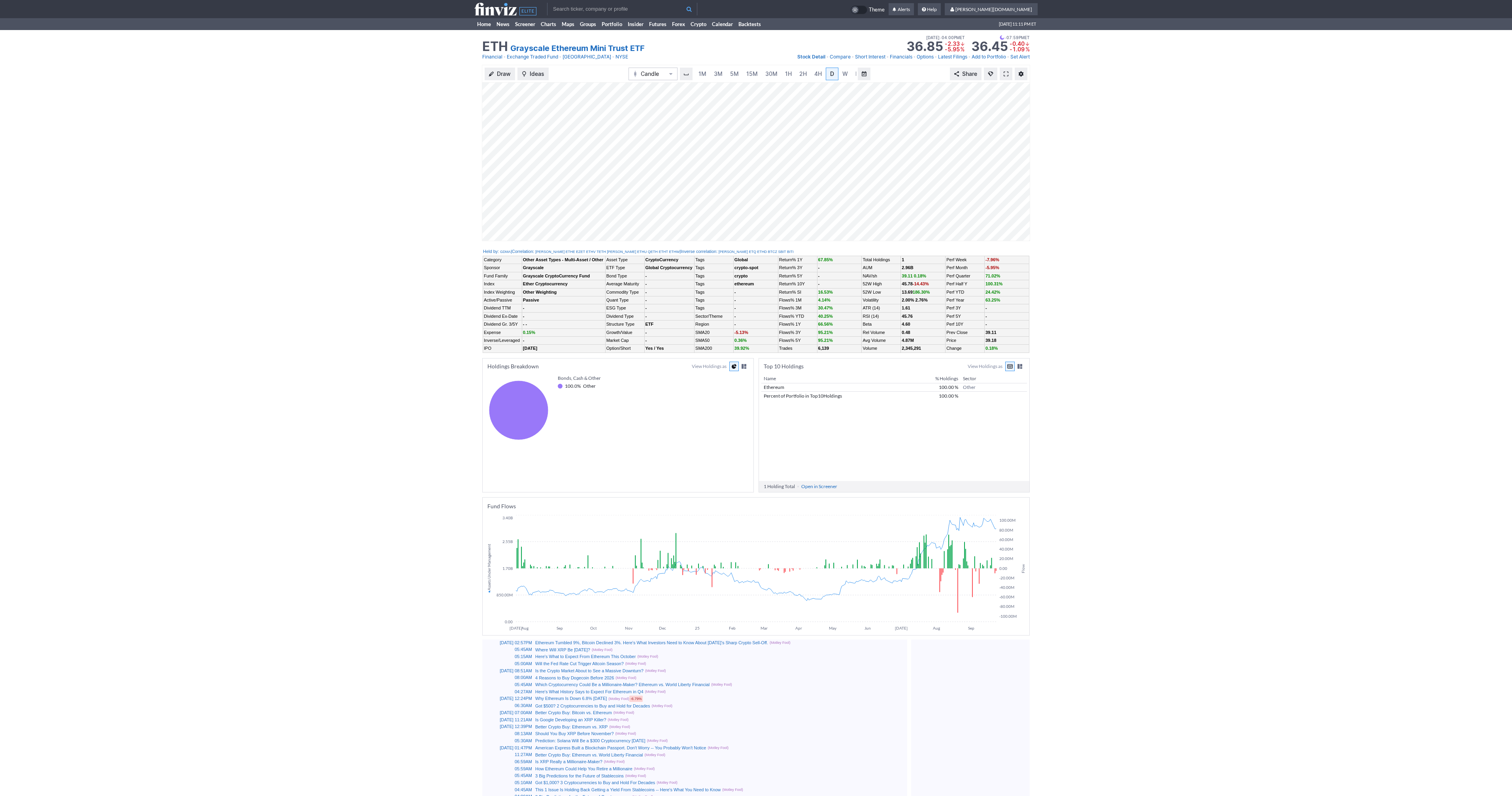
scroll to position [0, 8]
